Goal: Find specific page/section: Find specific page/section

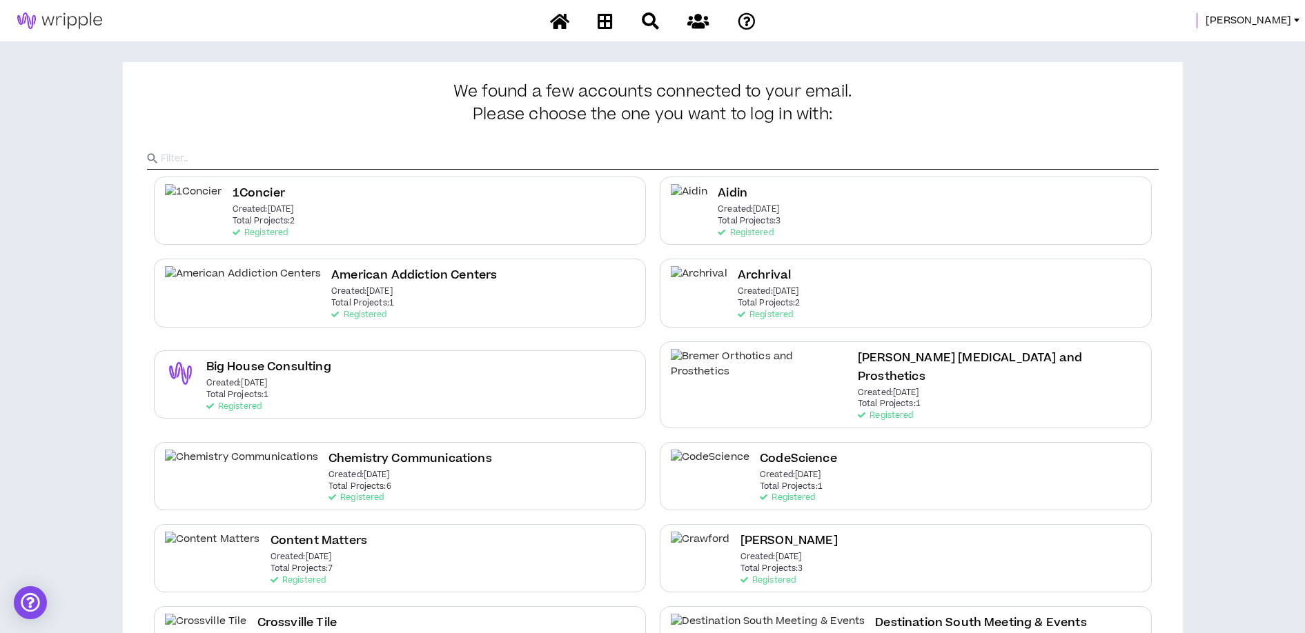
click at [1286, 18] on span "[PERSON_NAME]" at bounding box center [1248, 20] width 86 height 15
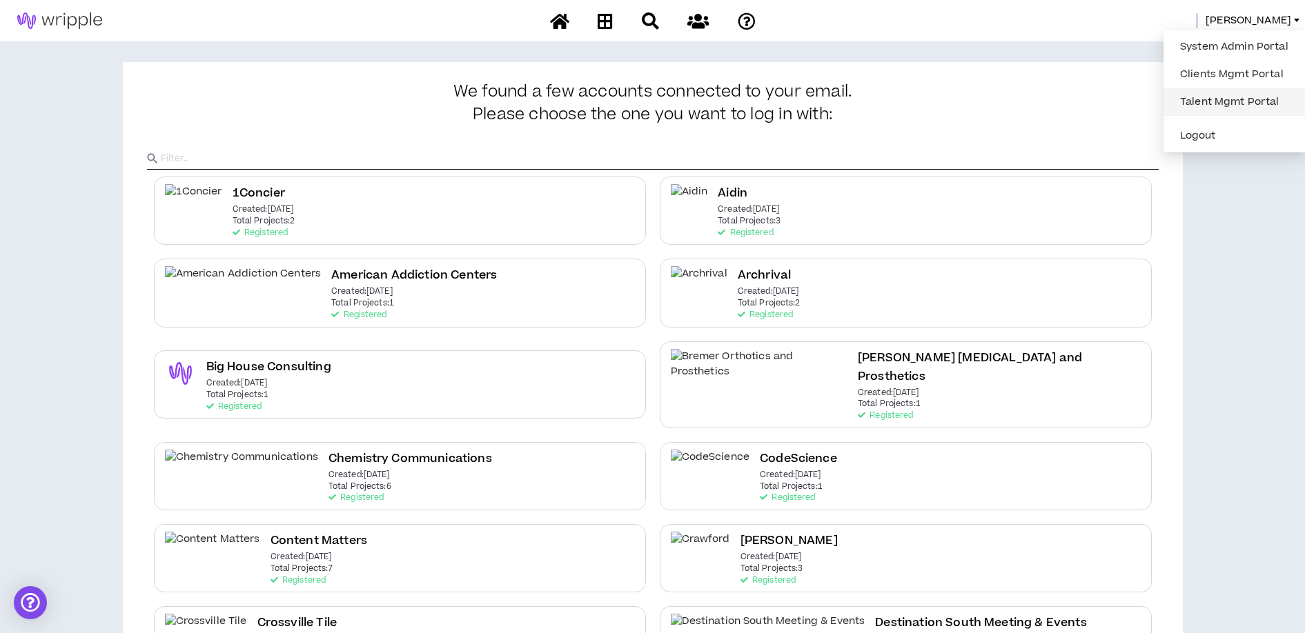
click at [1212, 99] on link "Talent Mgmt Portal" at bounding box center [1233, 102] width 125 height 21
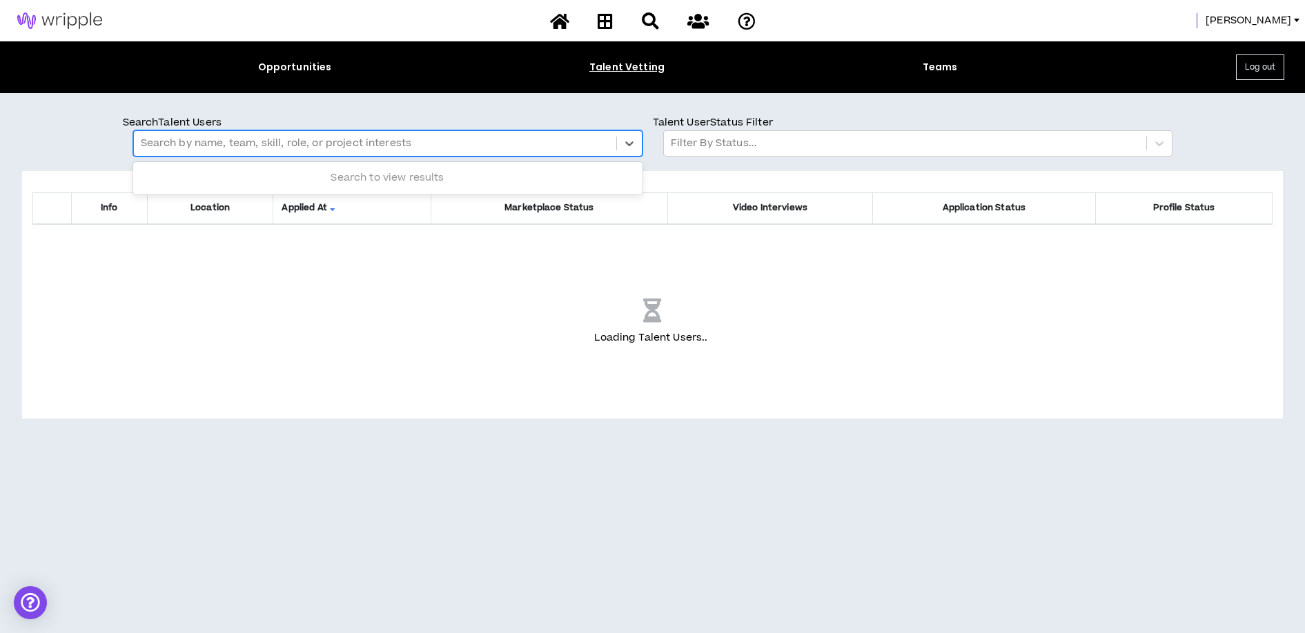
click at [208, 140] on div at bounding box center [375, 144] width 468 height 18
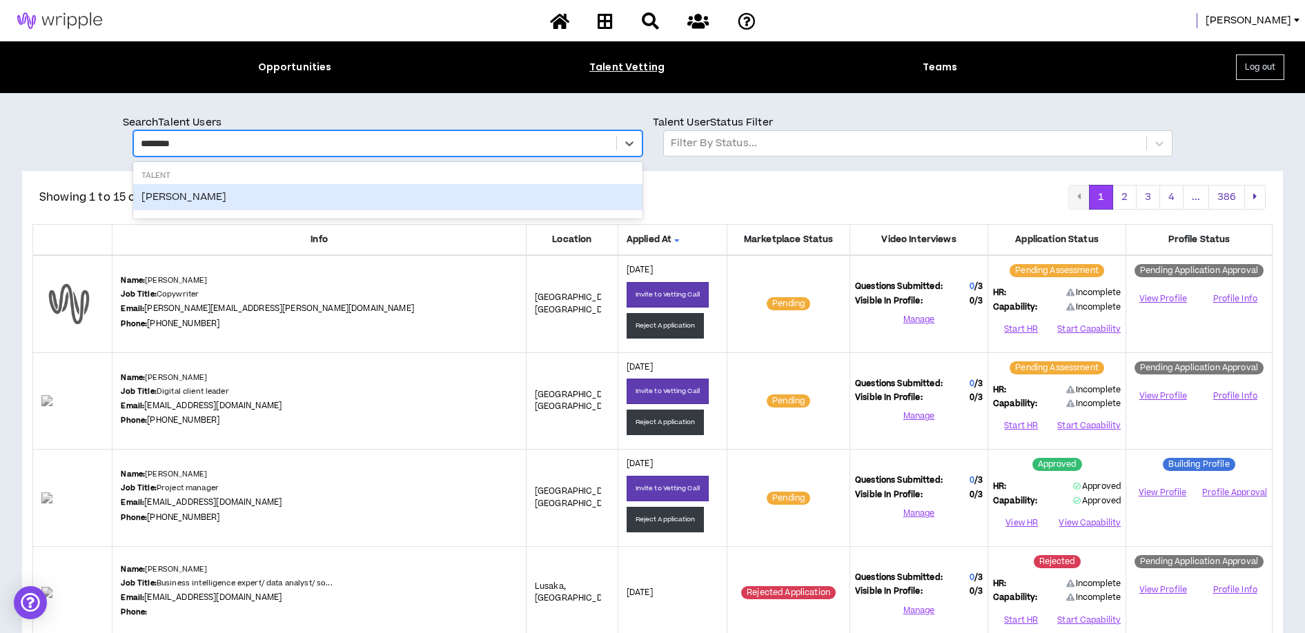
type input "*********"
click at [185, 186] on div "Jamie Molnar" at bounding box center [387, 197] width 509 height 26
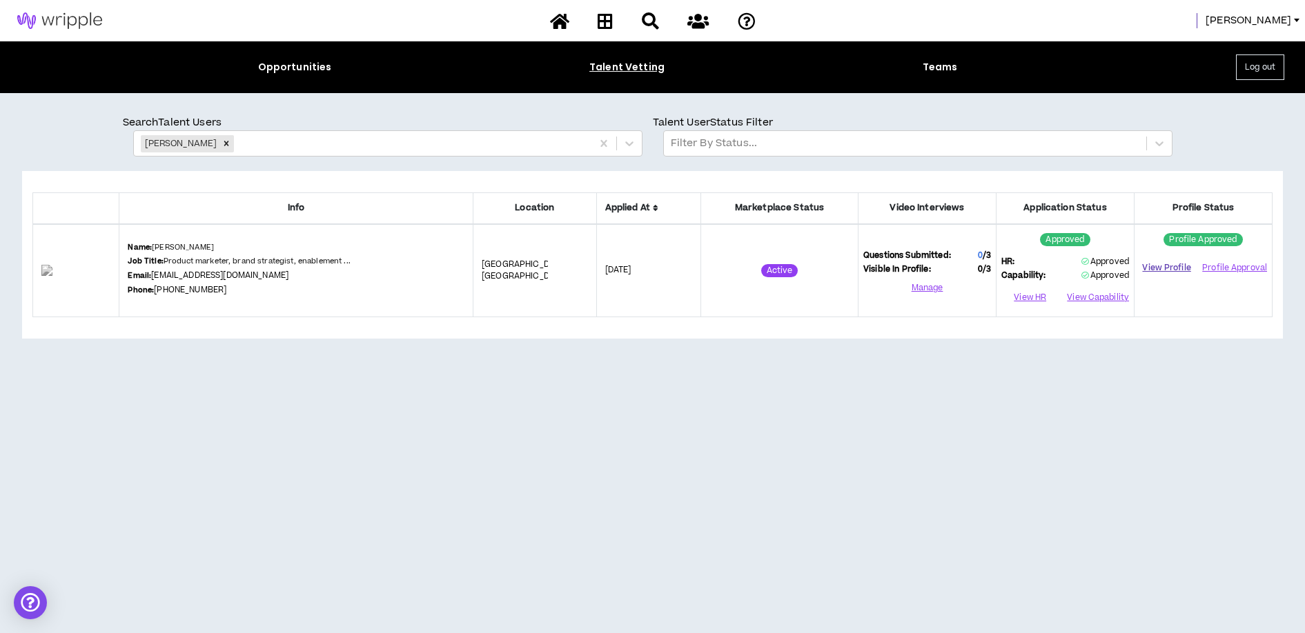
click at [1158, 270] on link "View Profile" at bounding box center [1166, 268] width 55 height 24
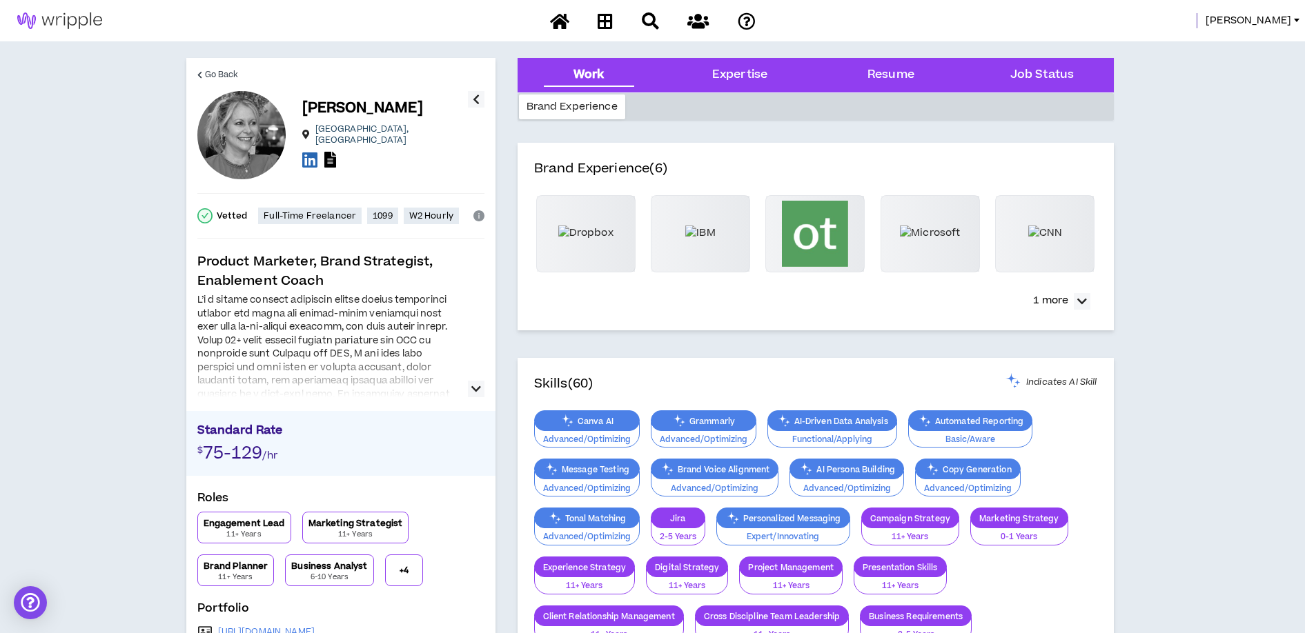
click at [472, 390] on icon "button" at bounding box center [476, 389] width 10 height 17
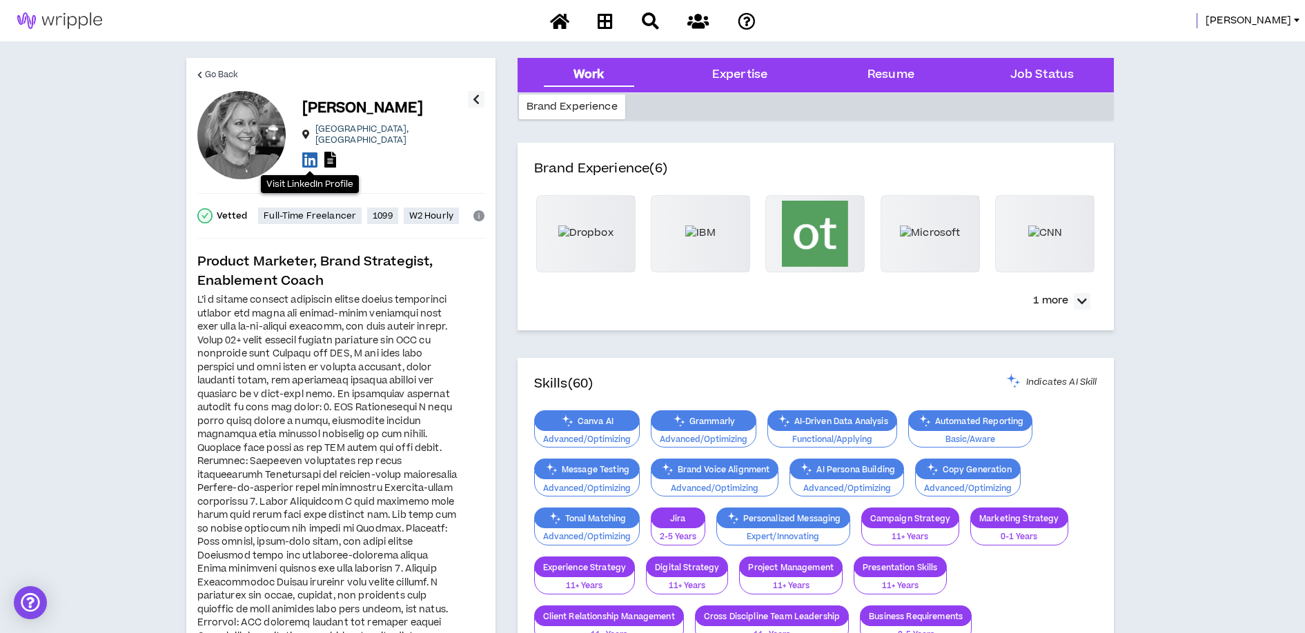
click at [308, 155] on icon at bounding box center [309, 159] width 15 height 17
